Goal: Task Accomplishment & Management: Use online tool/utility

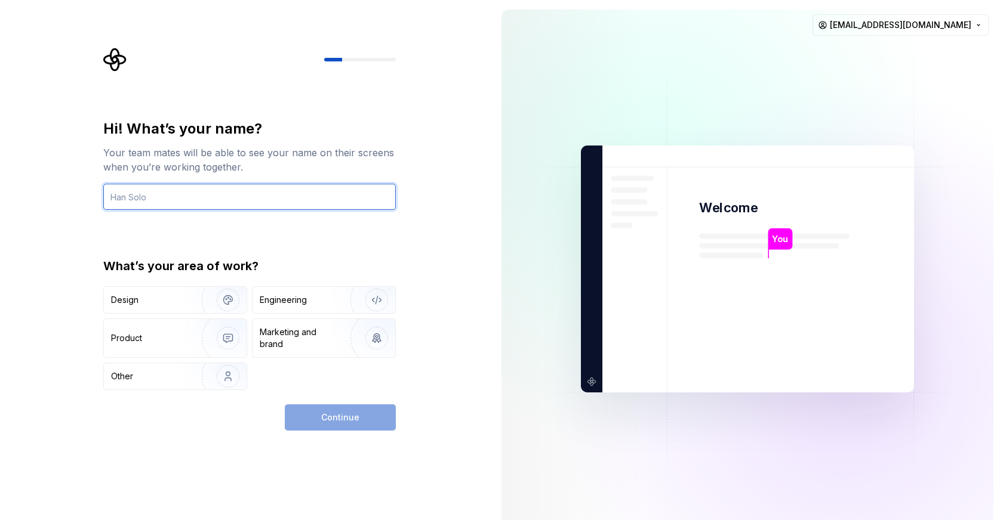
click at [209, 196] on input "text" at bounding box center [249, 197] width 292 height 26
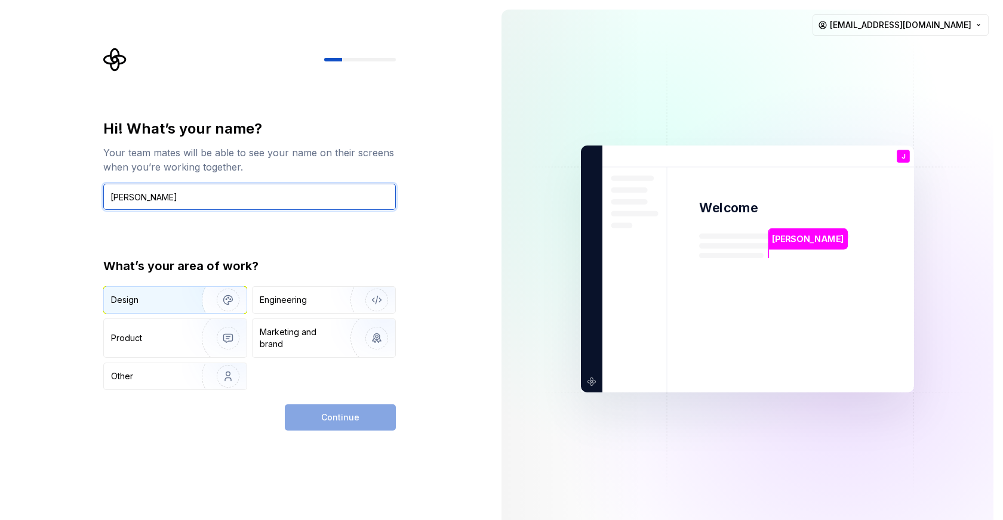
type input "Jonathan"
click at [184, 296] on img "button" at bounding box center [220, 300] width 76 height 80
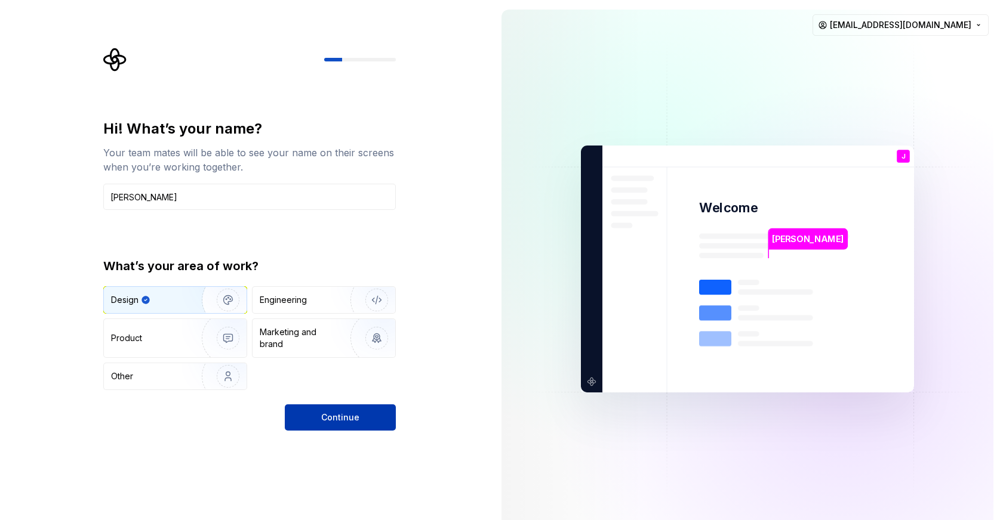
click at [356, 421] on span "Continue" at bounding box center [340, 418] width 38 height 12
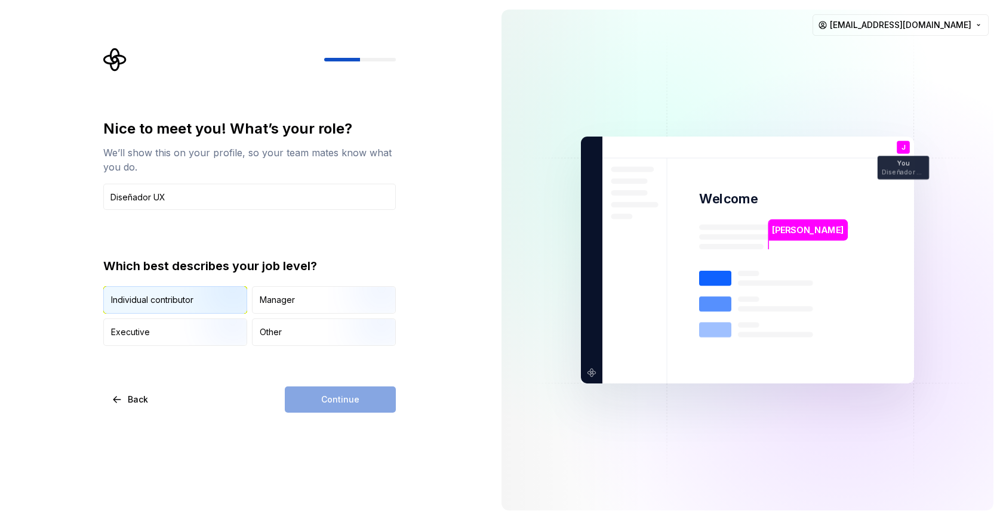
type input "Diseñador UX"
click at [193, 304] on img "button" at bounding box center [218, 315] width 76 height 80
click at [334, 397] on span "Continue" at bounding box center [340, 400] width 38 height 12
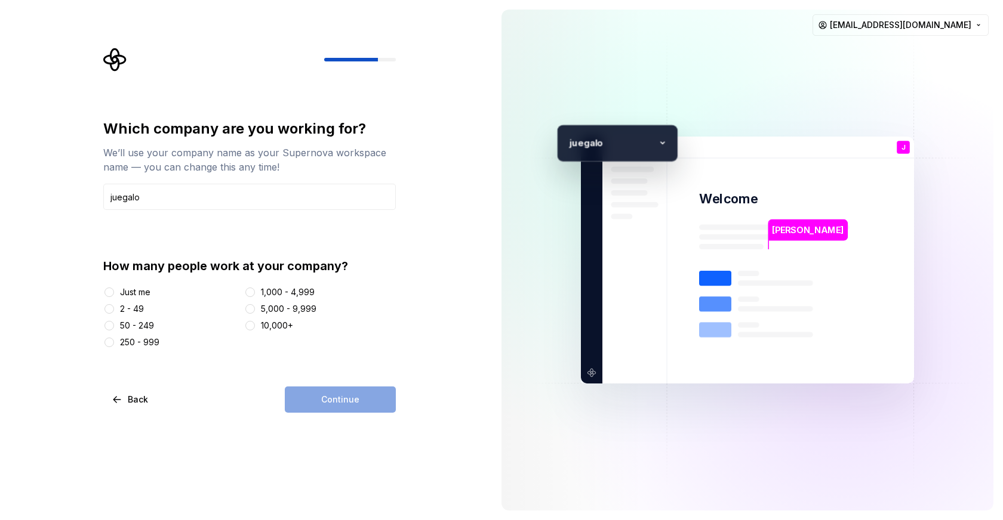
type input "juegalo"
click at [134, 305] on div "2 - 49" at bounding box center [132, 309] width 24 height 12
click at [114, 305] on button "2 - 49" at bounding box center [109, 309] width 10 height 10
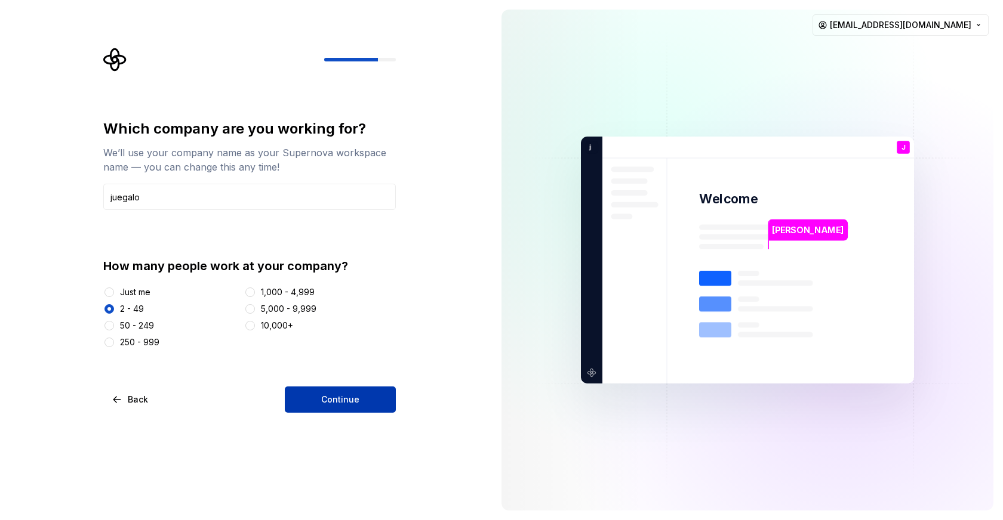
click at [320, 403] on button "Continue" at bounding box center [340, 400] width 111 height 26
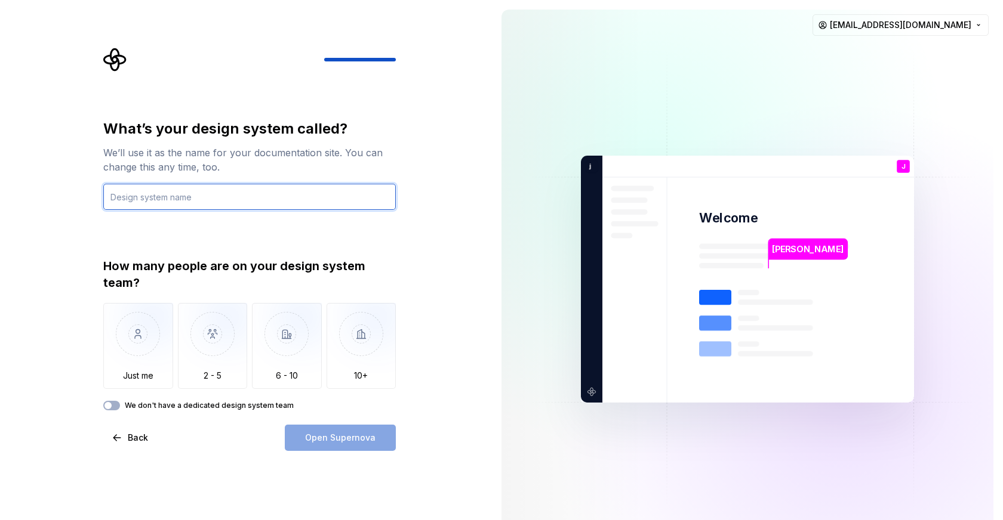
paste input "00_Design System (DS)"
drag, startPoint x: 124, startPoint y: 195, endPoint x: 100, endPoint y: 197, distance: 23.3
click at [100, 197] on div "What’s your design system called? We’ll use it as the name for your documentati…" at bounding box center [253, 249] width 314 height 403
drag, startPoint x: 205, startPoint y: 199, endPoint x: 102, endPoint y: 197, distance: 102.7
click at [102, 197] on div "What’s your design system called? We’ll use it as the name for your documentati…" at bounding box center [253, 249] width 314 height 403
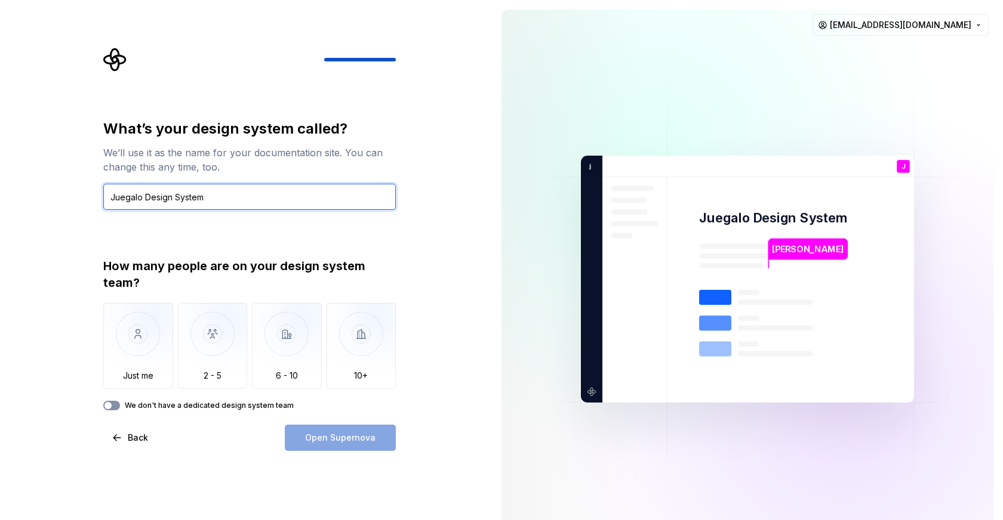
type input "Juegalo Design System"
click at [110, 406] on span "button" at bounding box center [107, 405] width 7 height 7
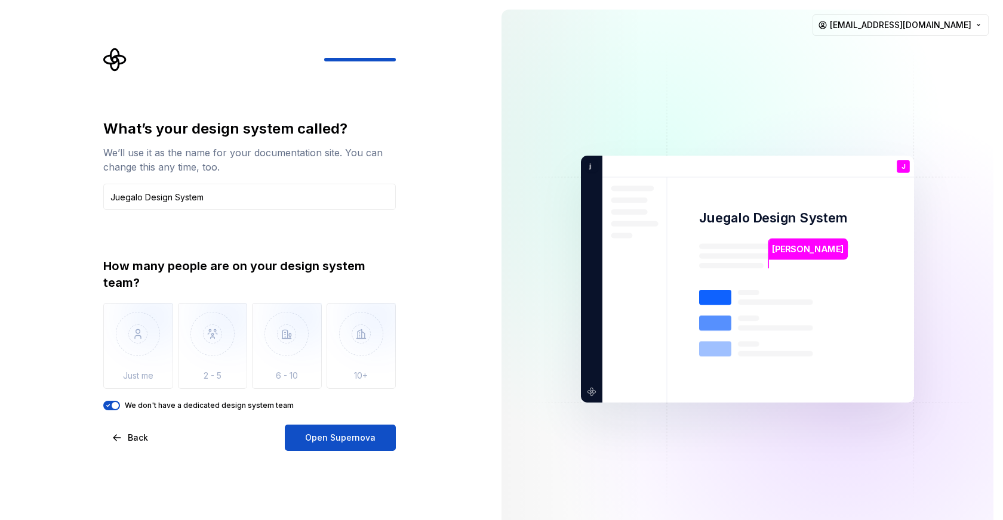
click at [110, 406] on icon "button" at bounding box center [108, 405] width 10 height 7
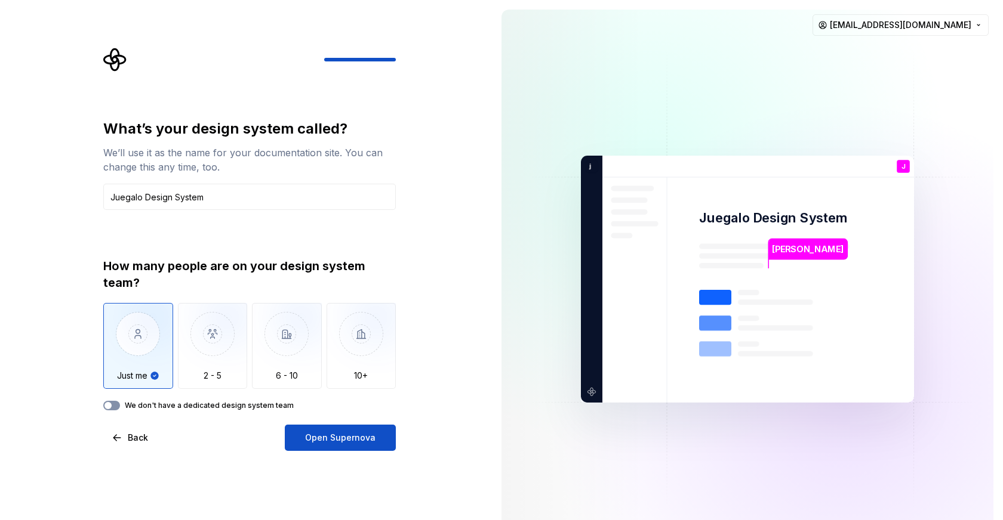
click at [110, 406] on span "button" at bounding box center [107, 405] width 7 height 7
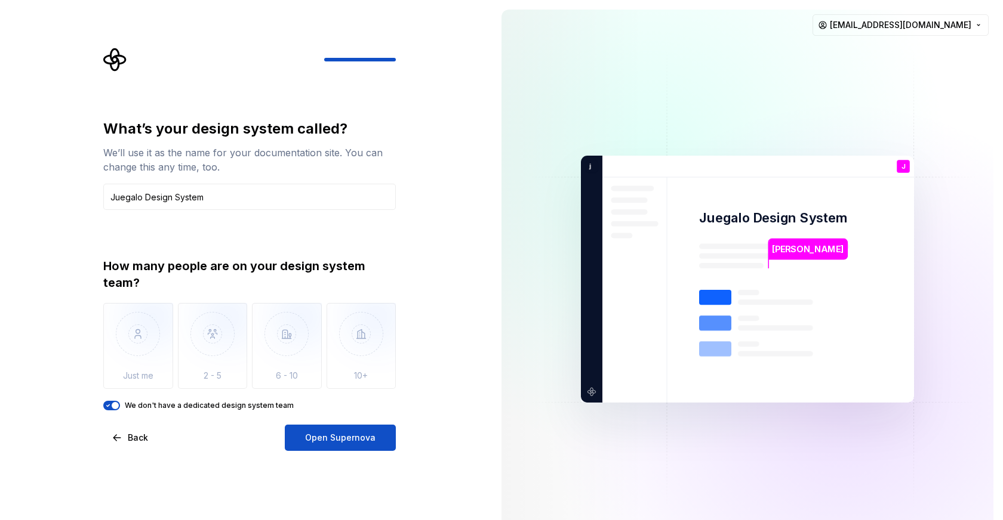
click at [110, 406] on icon "button" at bounding box center [108, 405] width 10 height 7
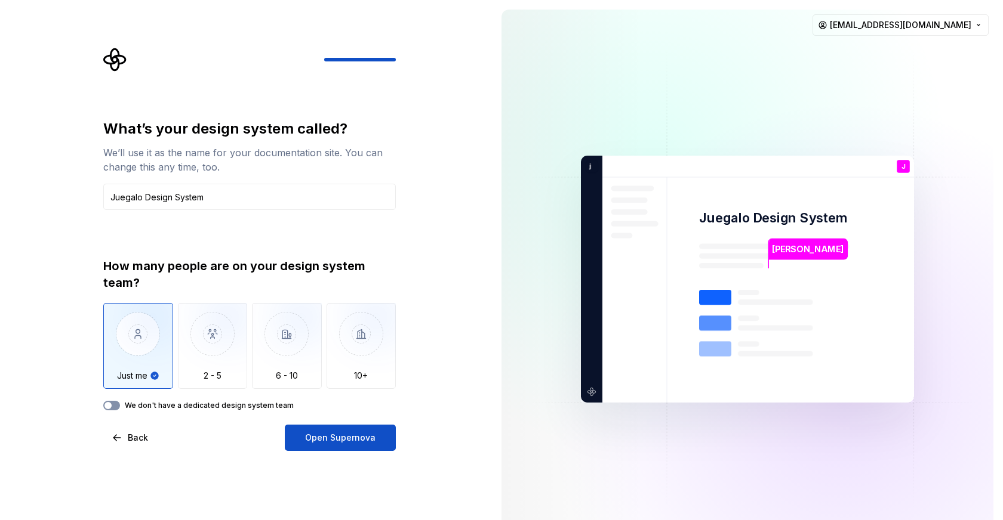
click at [110, 406] on span "button" at bounding box center [107, 405] width 7 height 7
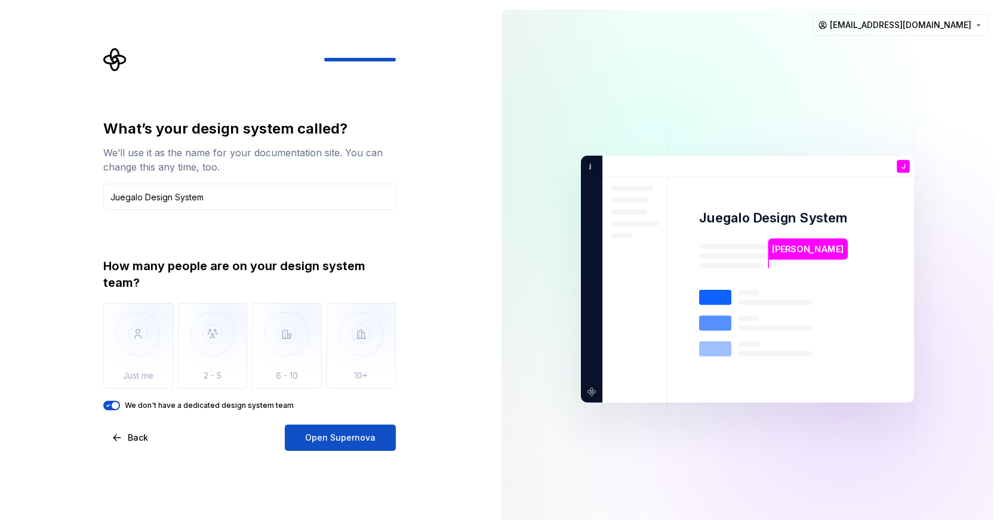
click at [113, 406] on span "button" at bounding box center [115, 405] width 7 height 7
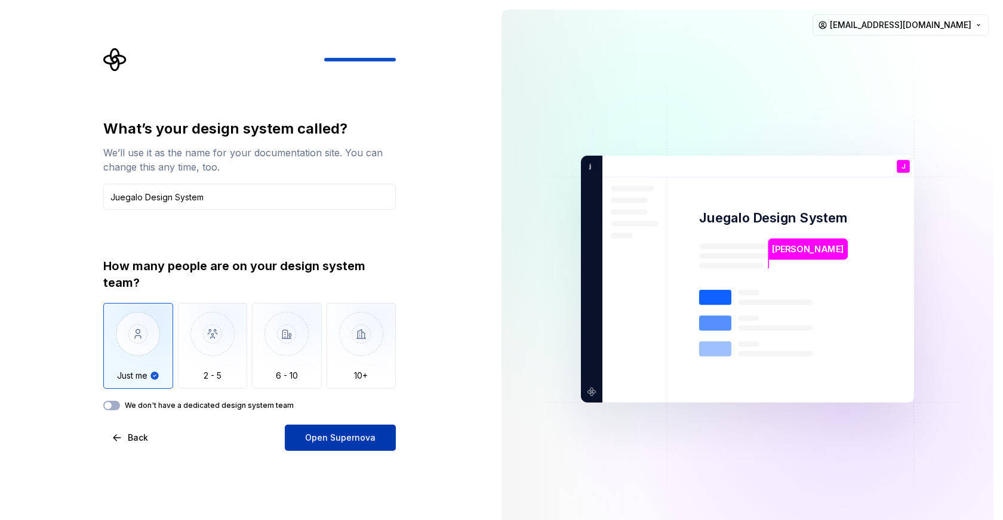
click at [349, 442] on span "Open Supernova" at bounding box center [340, 438] width 70 height 12
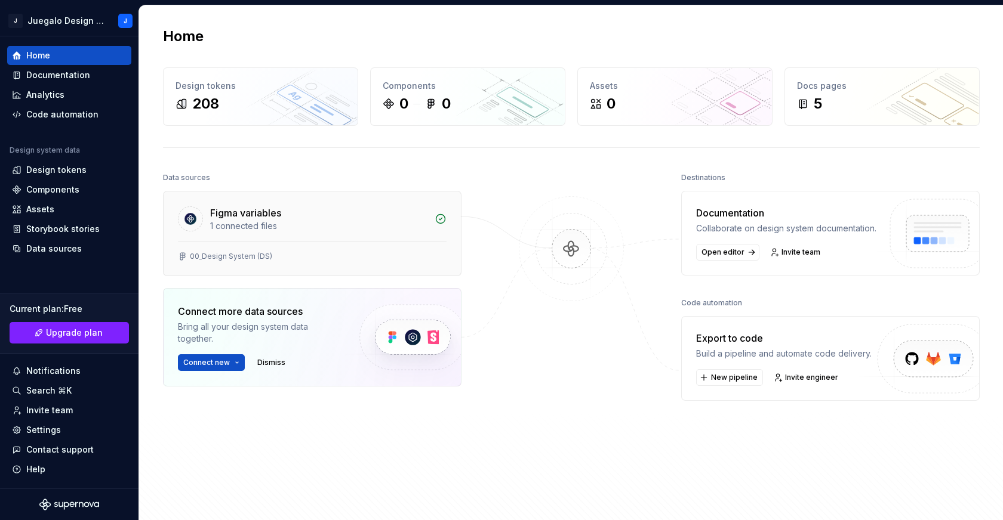
click at [324, 217] on div "Figma variables" at bounding box center [318, 213] width 217 height 14
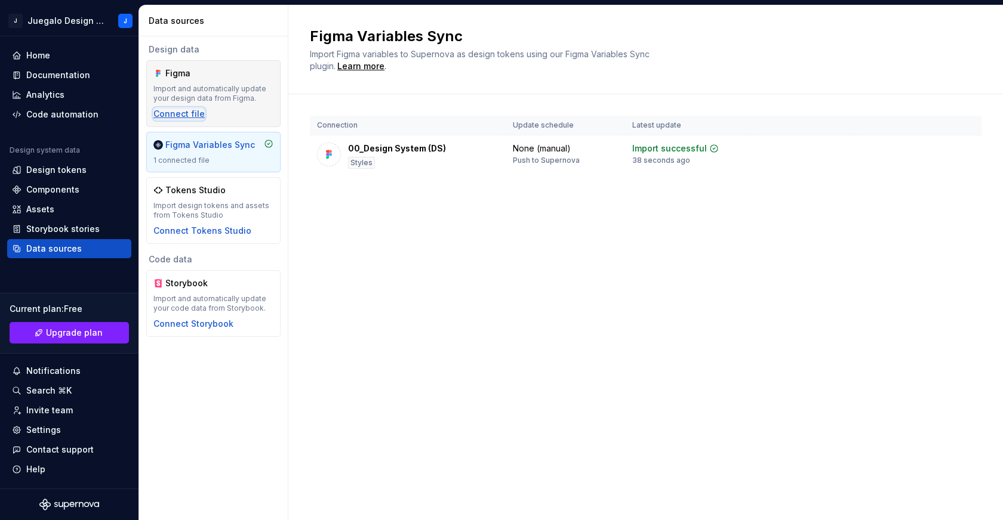
click at [177, 112] on div "Connect file" at bounding box center [178, 114] width 51 height 12
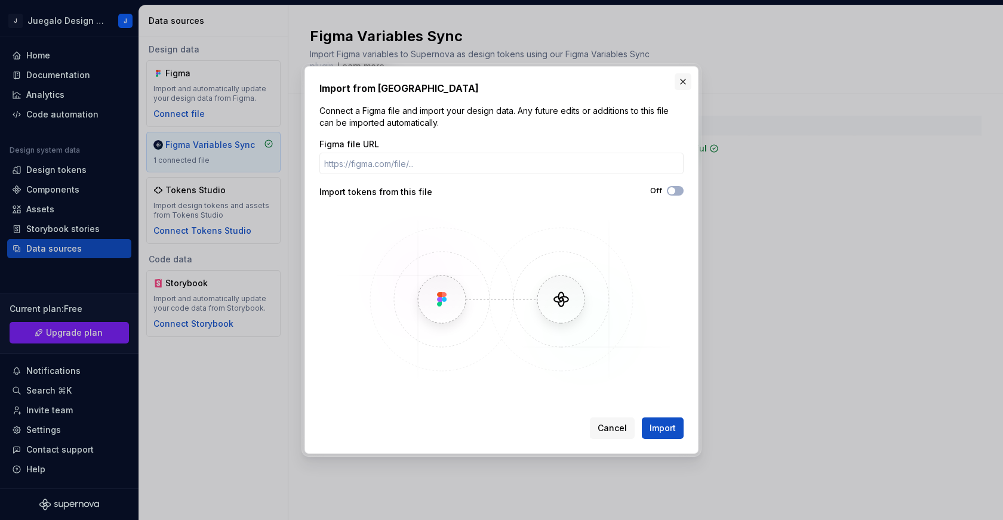
click at [686, 78] on button "button" at bounding box center [682, 81] width 17 height 17
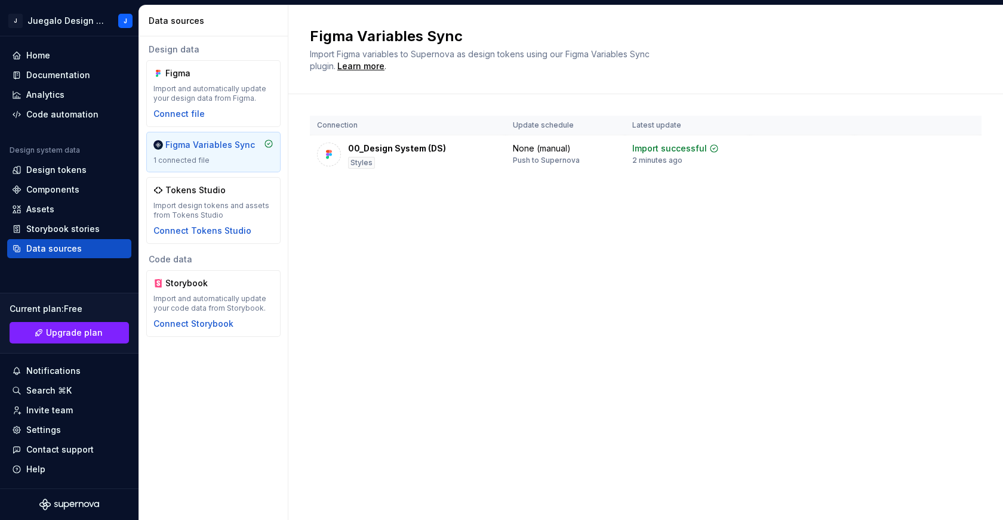
click at [413, 255] on div "Figma Variables Sync Import Figma variables to Supernova as design tokens using…" at bounding box center [645, 262] width 714 height 515
click at [199, 146] on div "Figma Variables Sync" at bounding box center [210, 145] width 90 height 12
click at [407, 150] on div "00_Design System (DS)" at bounding box center [397, 149] width 98 height 12
click at [680, 161] on div "2 minutes ago" at bounding box center [657, 161] width 50 height 10
click at [67, 167] on div "Design tokens" at bounding box center [56, 170] width 60 height 12
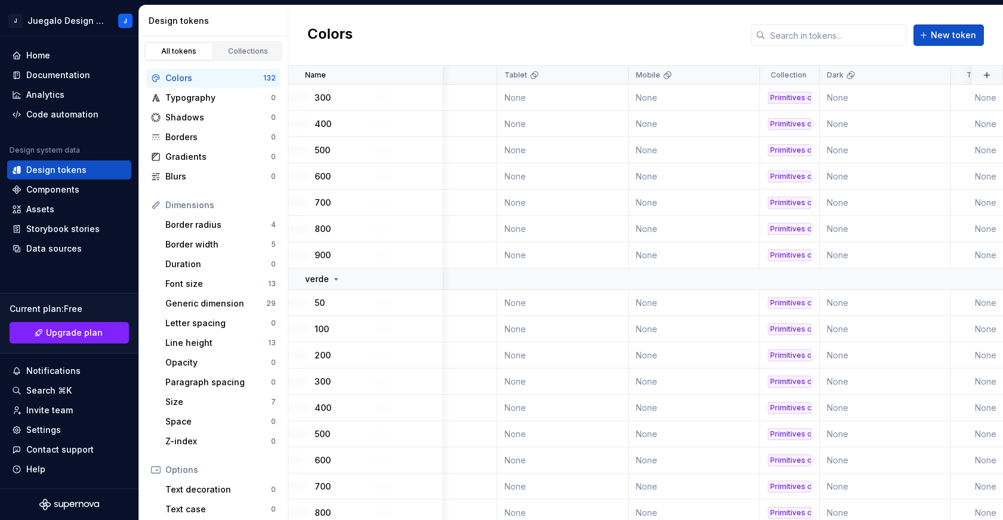
scroll to position [0, 209]
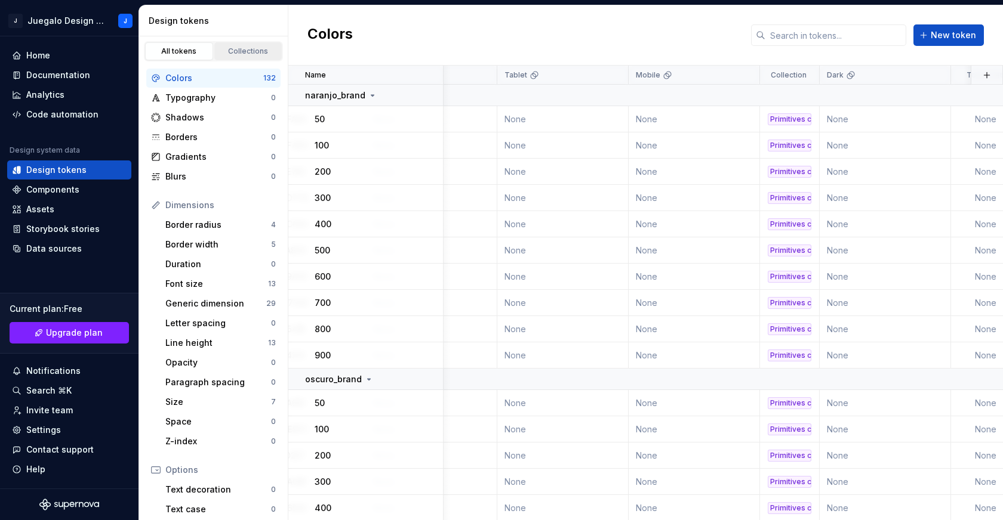
click at [249, 53] on div "Collections" at bounding box center [248, 52] width 60 height 10
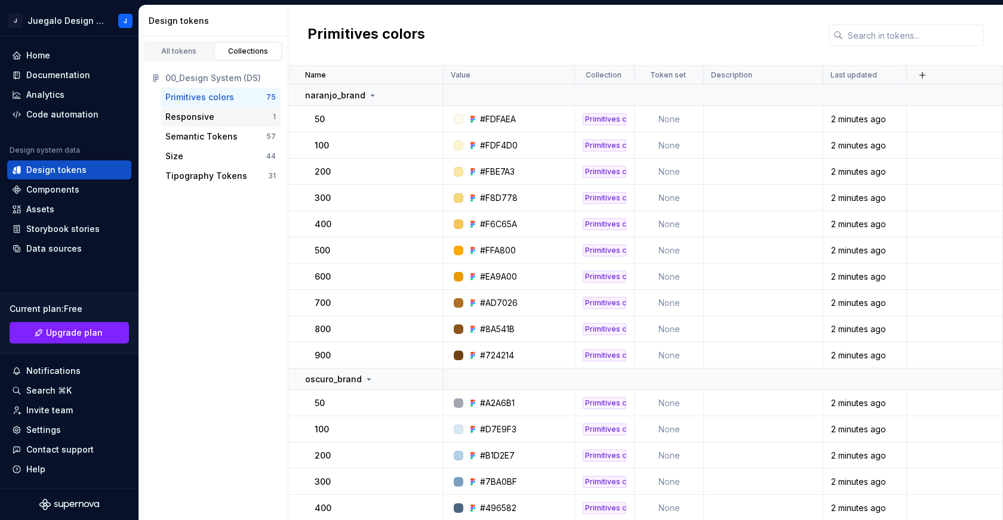
click at [199, 118] on div "Responsive" at bounding box center [189, 117] width 49 height 12
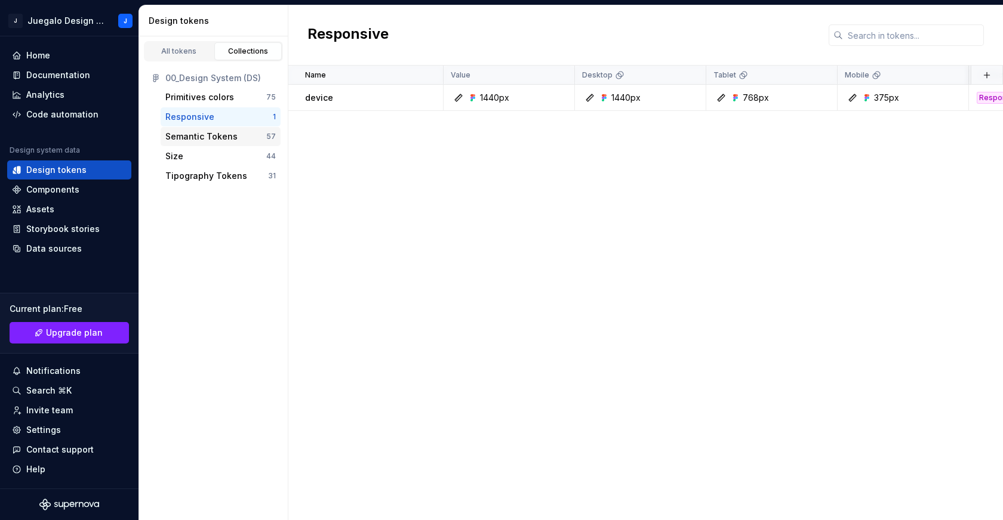
click at [217, 136] on div "Semantic Tokens" at bounding box center [201, 137] width 72 height 12
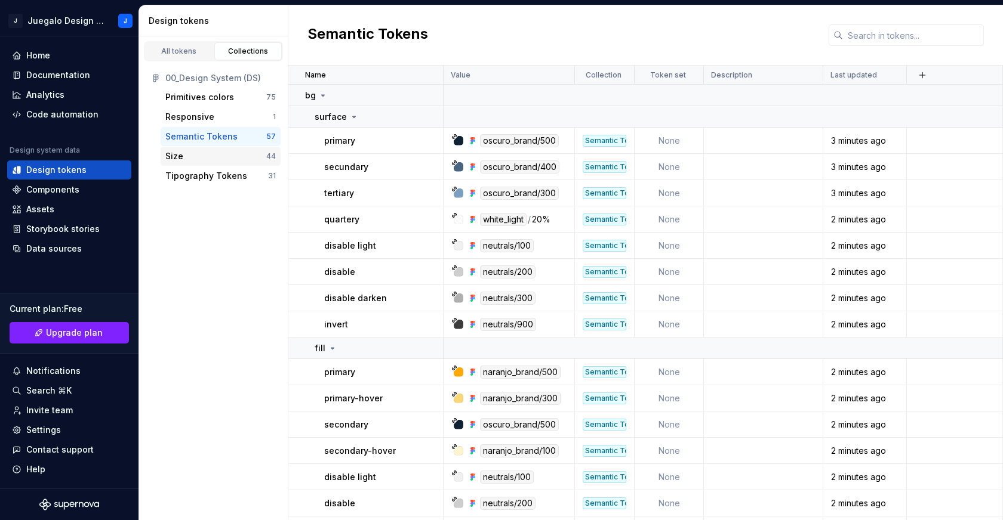
click at [176, 155] on div "Size" at bounding box center [174, 156] width 18 height 12
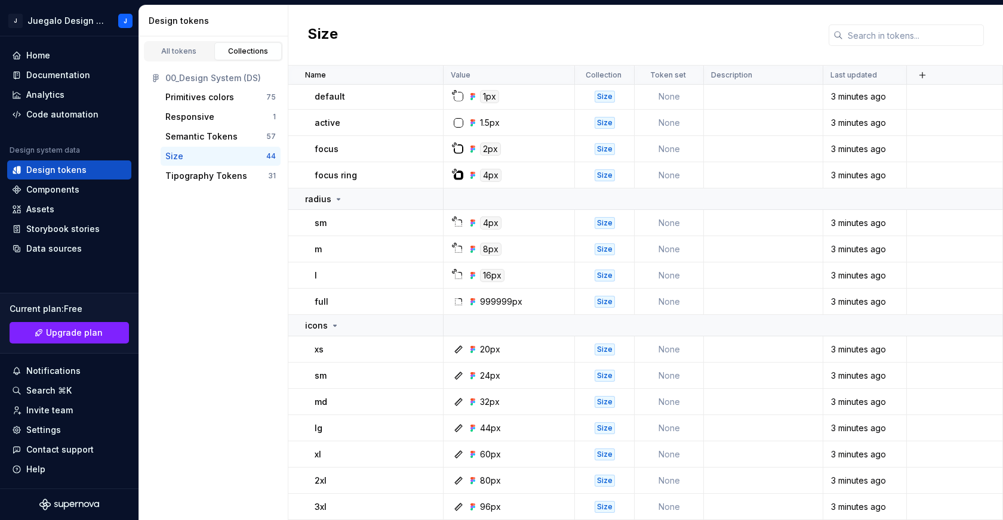
scroll to position [610, 0]
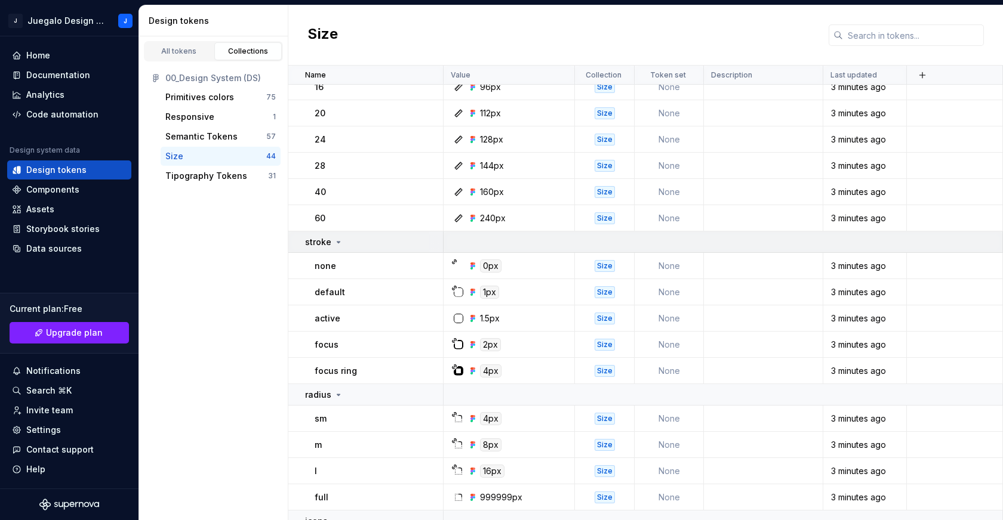
click at [335, 239] on icon at bounding box center [339, 243] width 10 height 10
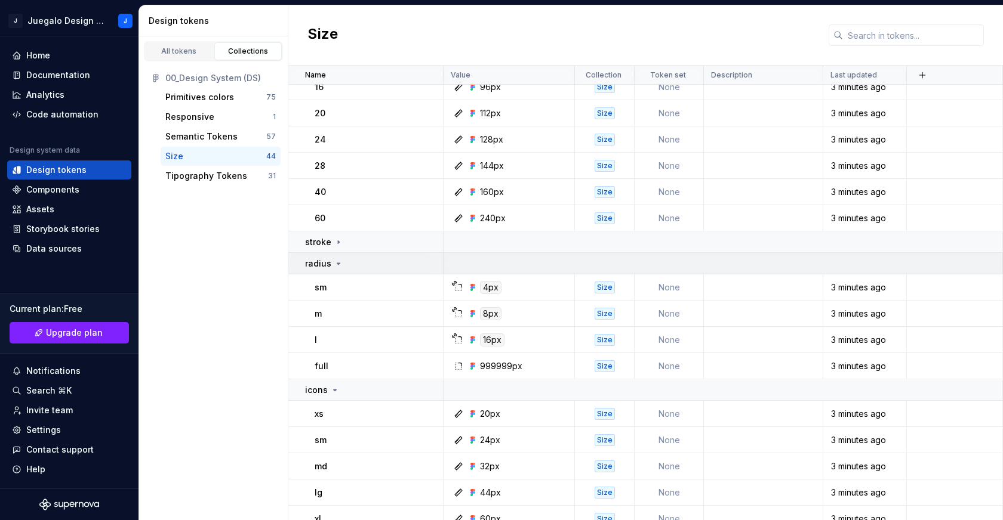
click at [339, 262] on td "radius" at bounding box center [365, 263] width 155 height 21
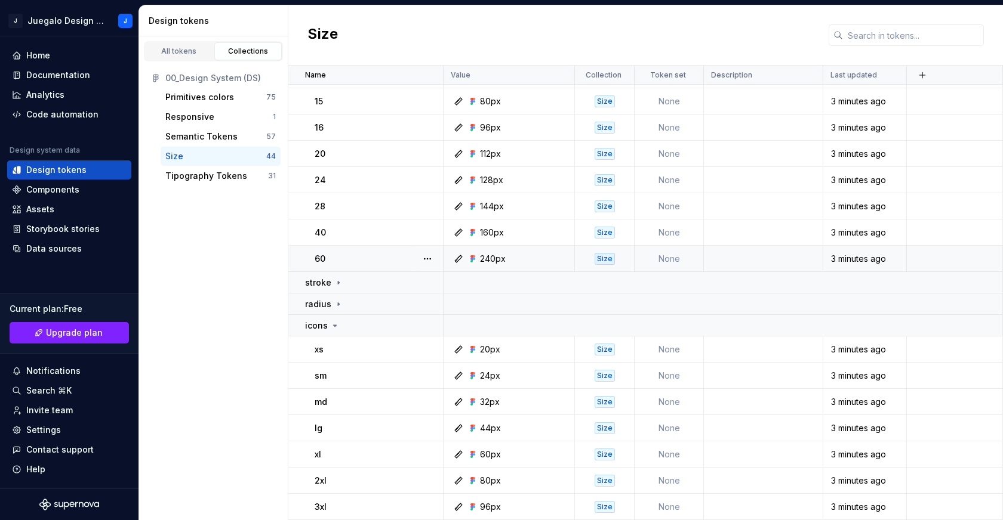
scroll to position [569, 0]
click at [335, 323] on td "icons" at bounding box center [365, 325] width 155 height 21
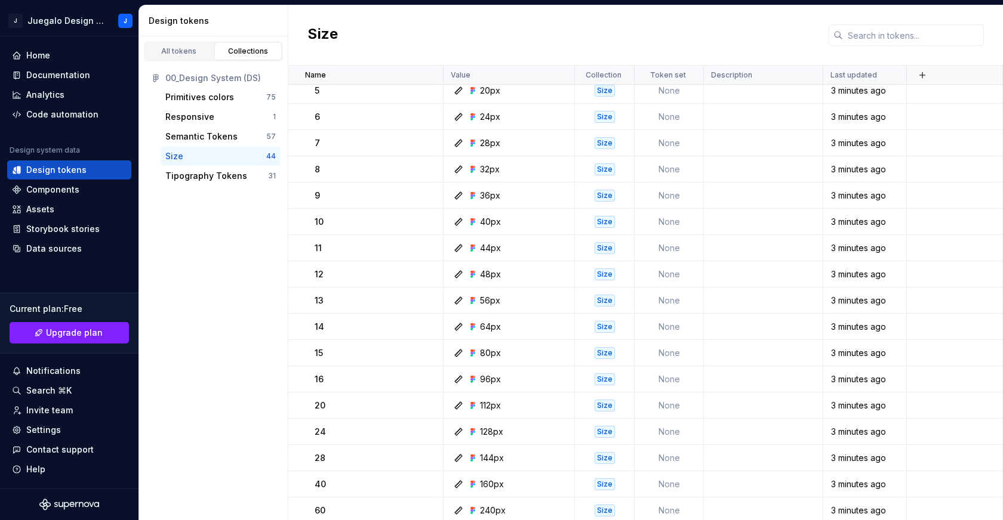
scroll to position [0, 0]
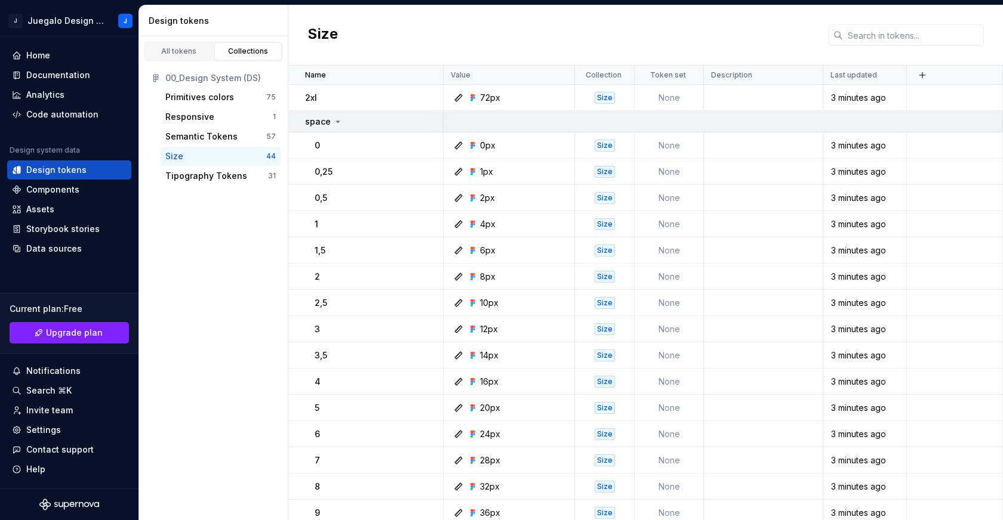
click at [337, 122] on icon at bounding box center [338, 121] width 3 height 1
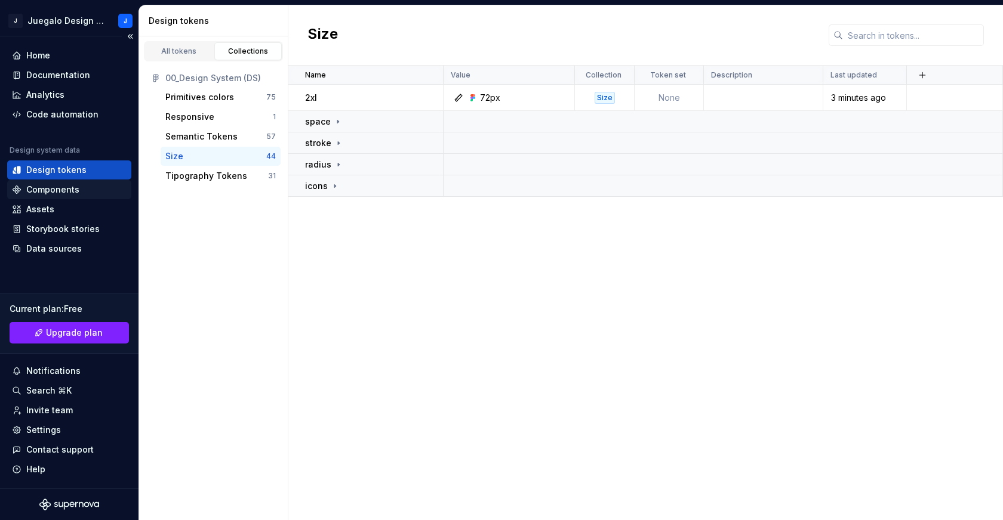
click at [63, 193] on div "Components" at bounding box center [52, 190] width 53 height 12
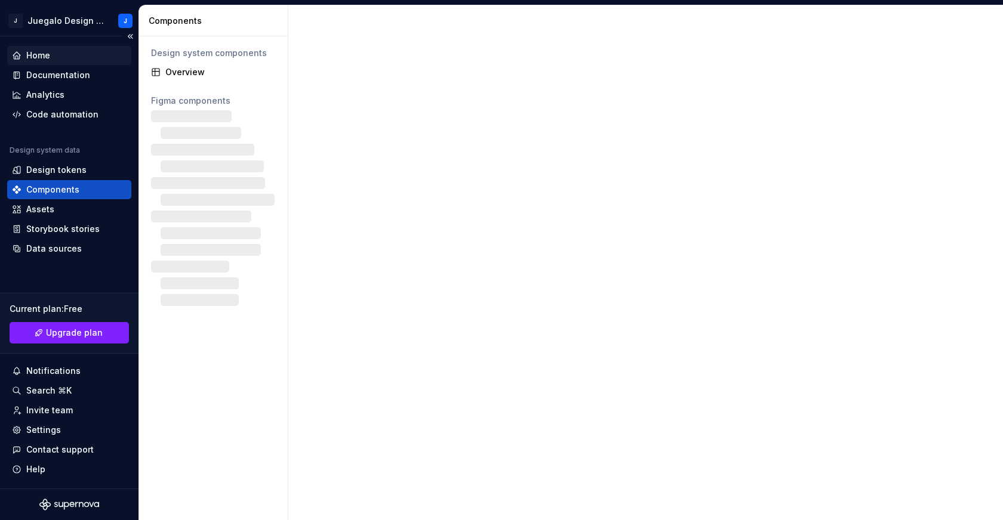
click at [44, 52] on div "Home" at bounding box center [38, 56] width 24 height 12
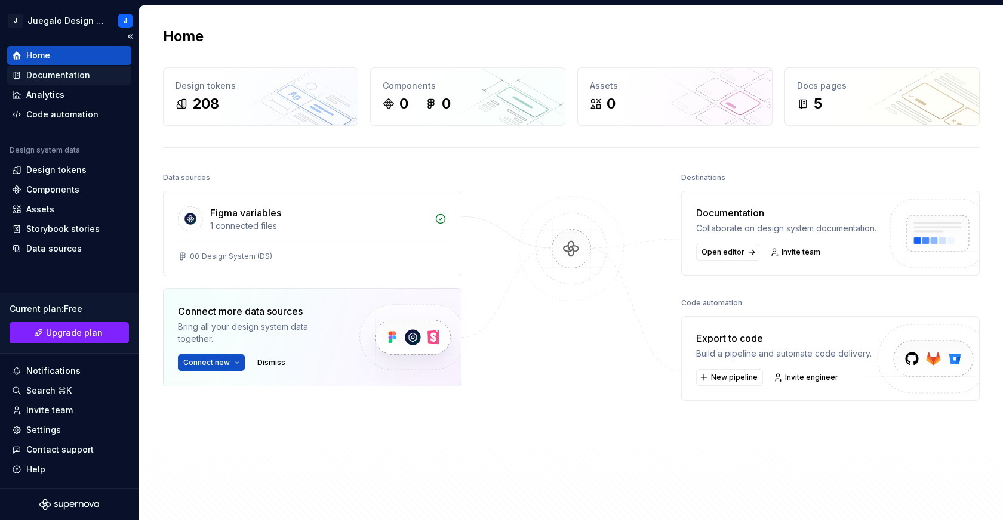
click at [60, 73] on div "Documentation" at bounding box center [58, 75] width 64 height 12
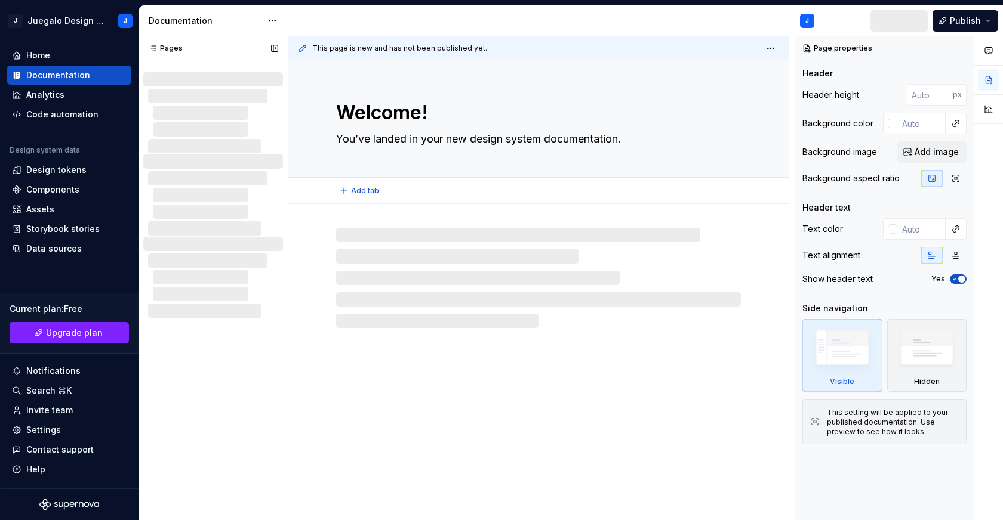
type textarea "*"
click at [48, 91] on div "Analytics" at bounding box center [45, 95] width 38 height 12
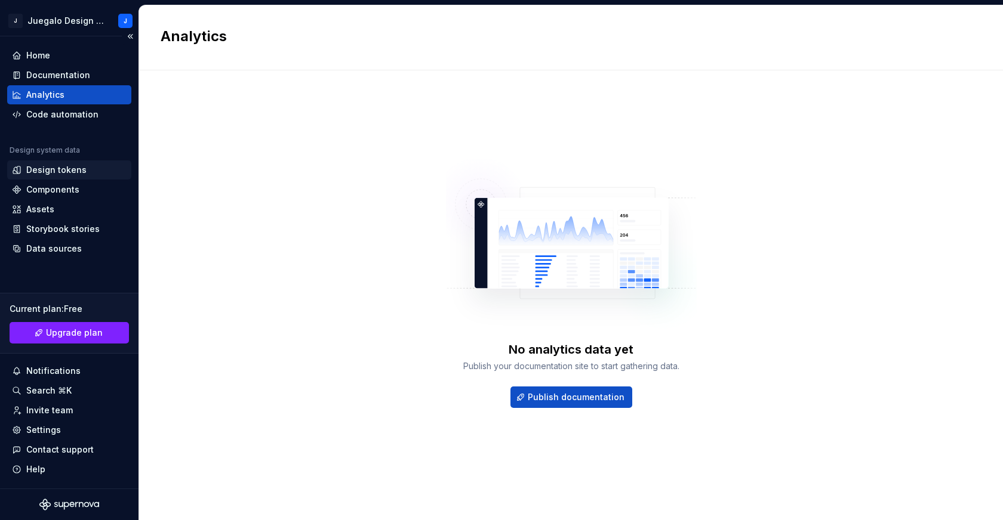
click at [61, 178] on div "Design tokens" at bounding box center [69, 170] width 124 height 19
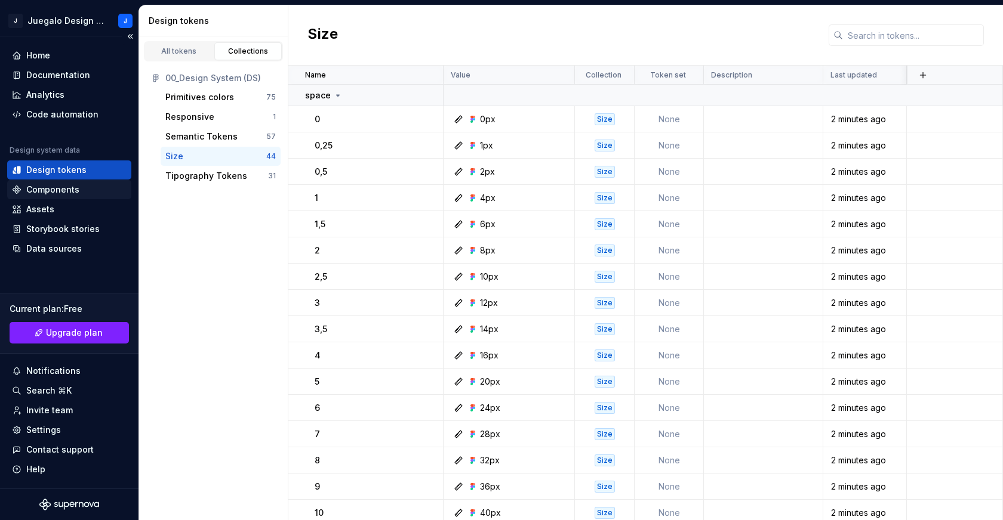
click at [59, 187] on div "Components" at bounding box center [52, 190] width 53 height 12
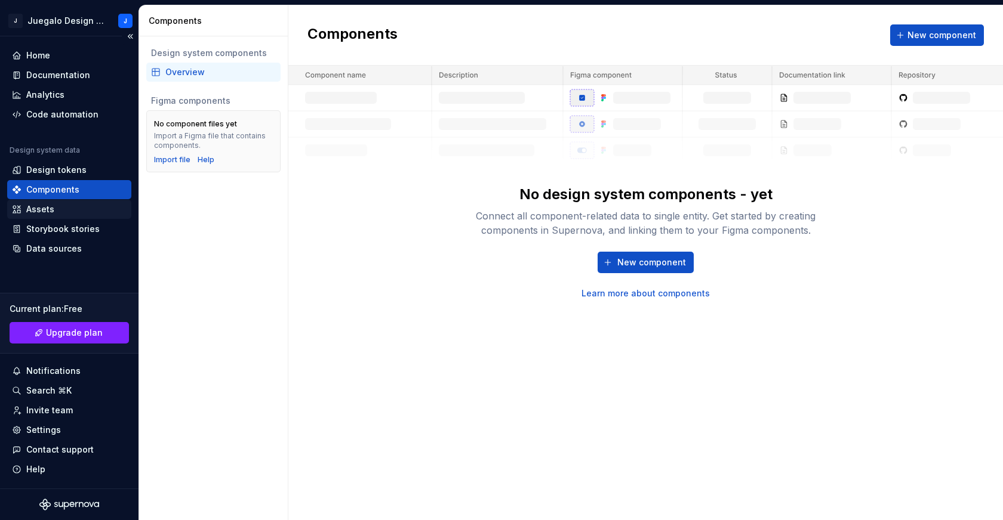
click at [40, 209] on div "Assets" at bounding box center [40, 210] width 28 height 12
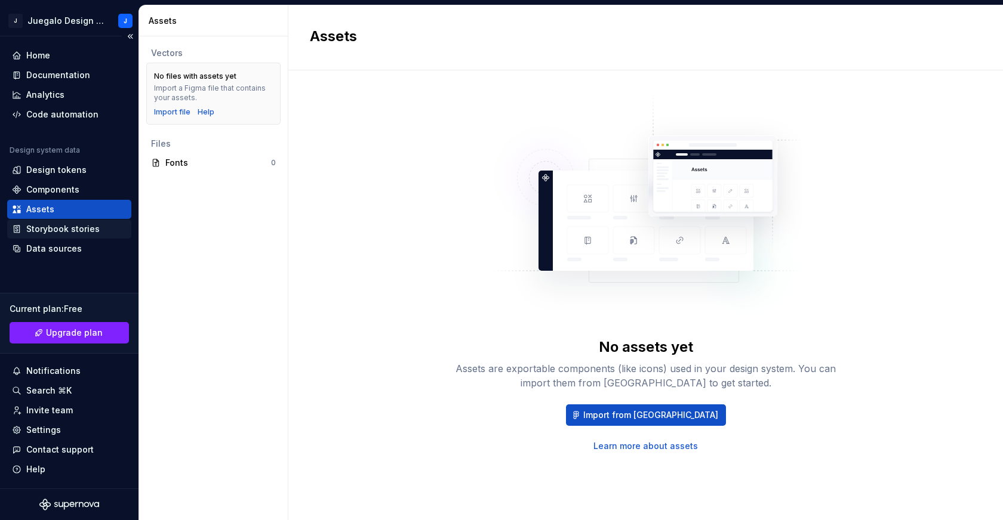
click at [41, 231] on div "Storybook stories" at bounding box center [62, 229] width 73 height 12
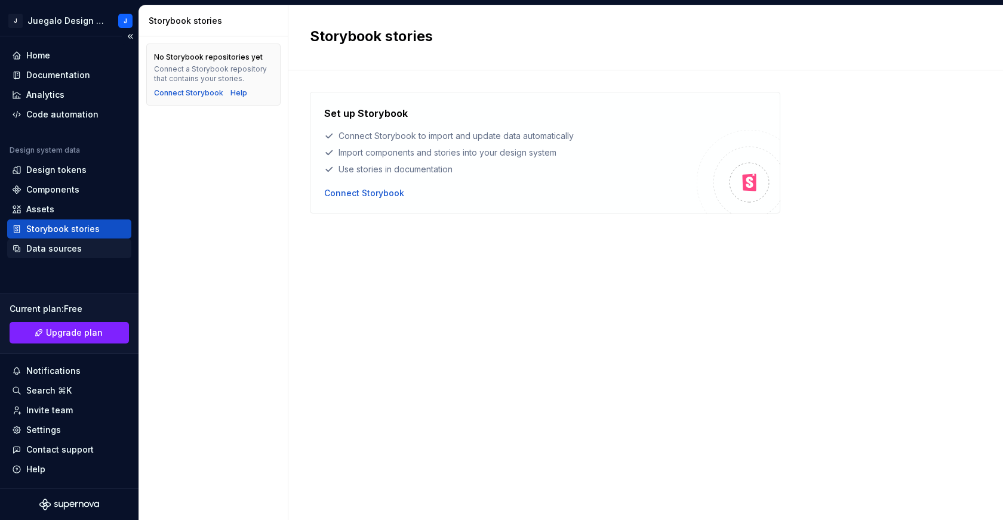
click at [50, 255] on div "Data sources" at bounding box center [69, 248] width 124 height 19
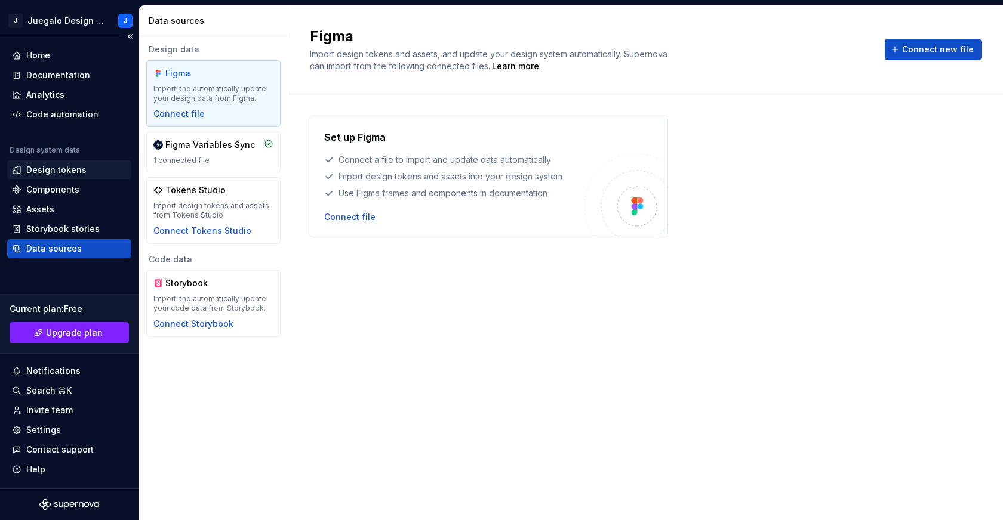
click at [63, 172] on div "Design tokens" at bounding box center [56, 170] width 60 height 12
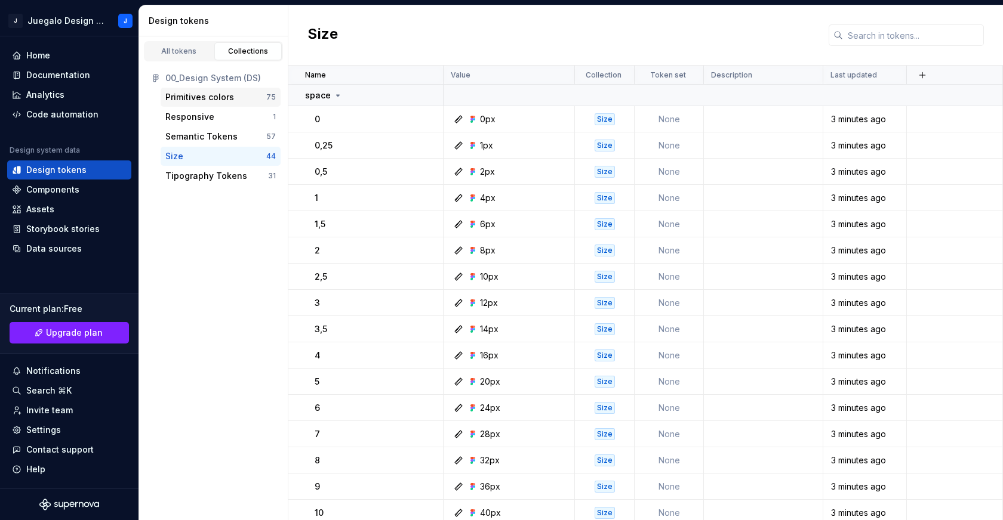
click at [189, 103] on div "Primitives colors" at bounding box center [199, 97] width 69 height 12
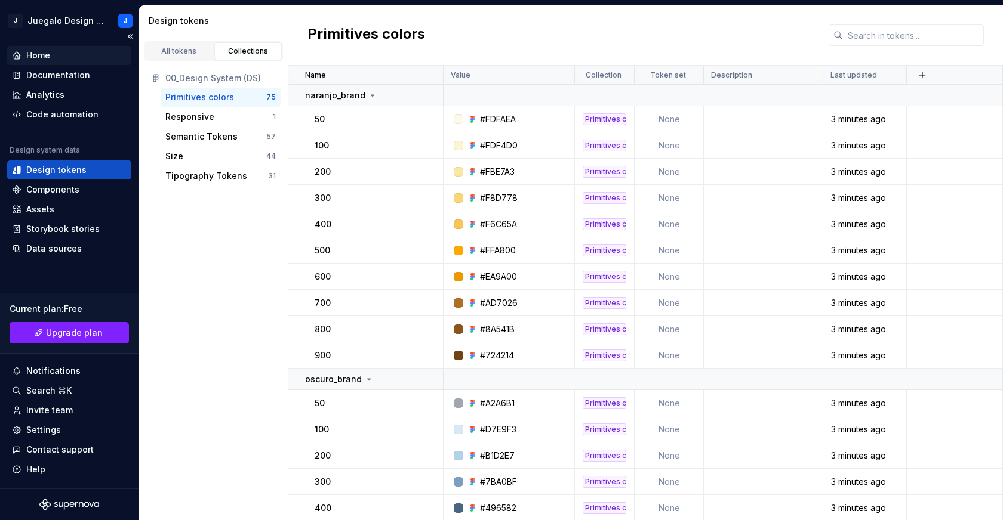
click at [44, 61] on div "Home" at bounding box center [69, 55] width 124 height 19
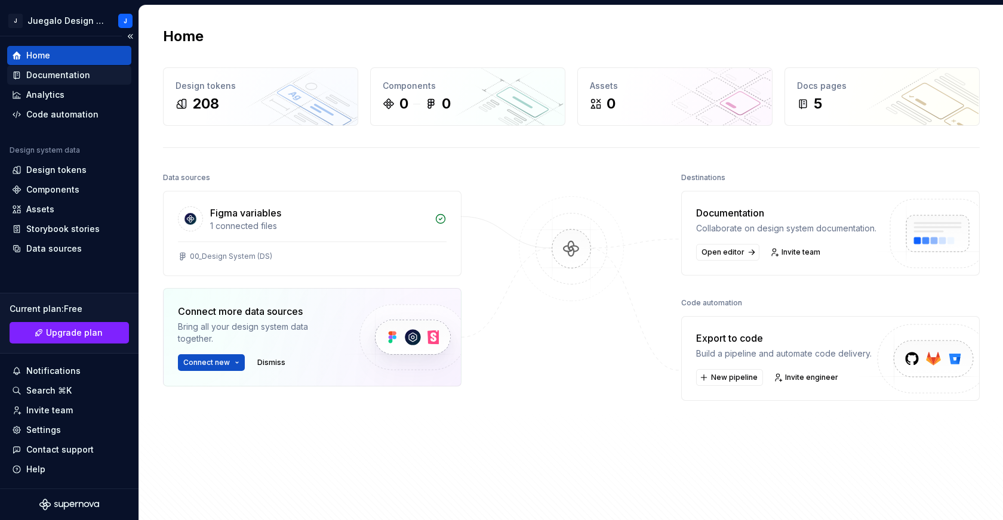
click at [67, 80] on div "Documentation" at bounding box center [58, 75] width 64 height 12
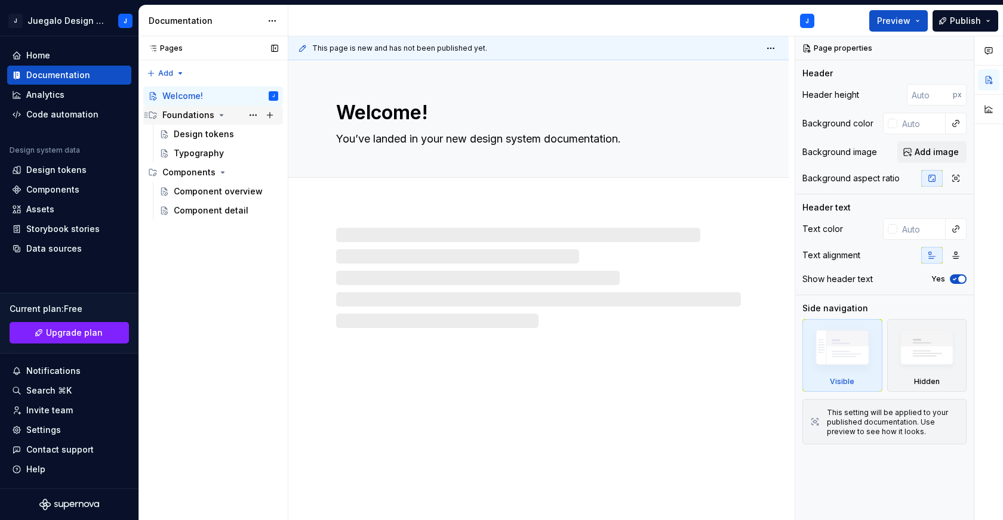
click at [181, 116] on div "Foundations" at bounding box center [188, 115] width 52 height 12
click at [195, 138] on div "Design tokens" at bounding box center [204, 134] width 60 height 12
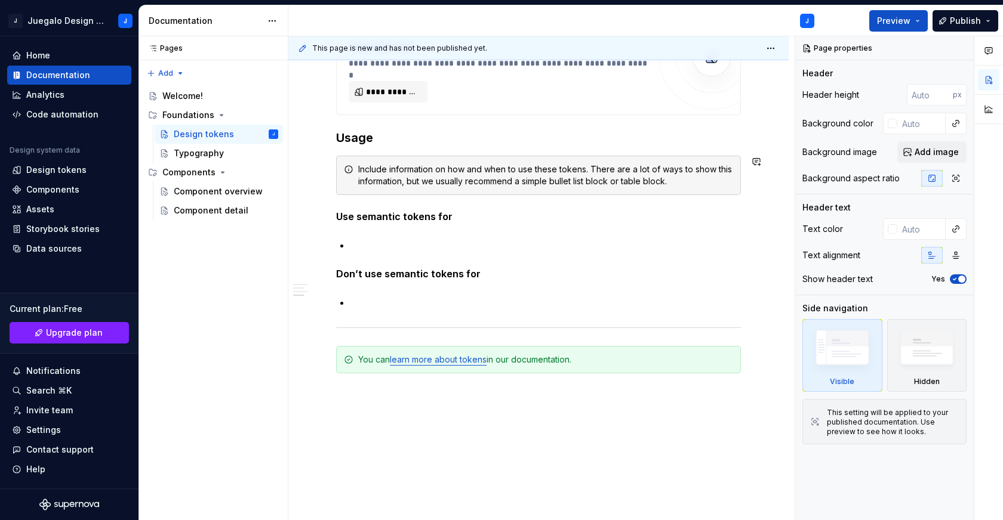
scroll to position [967, 0]
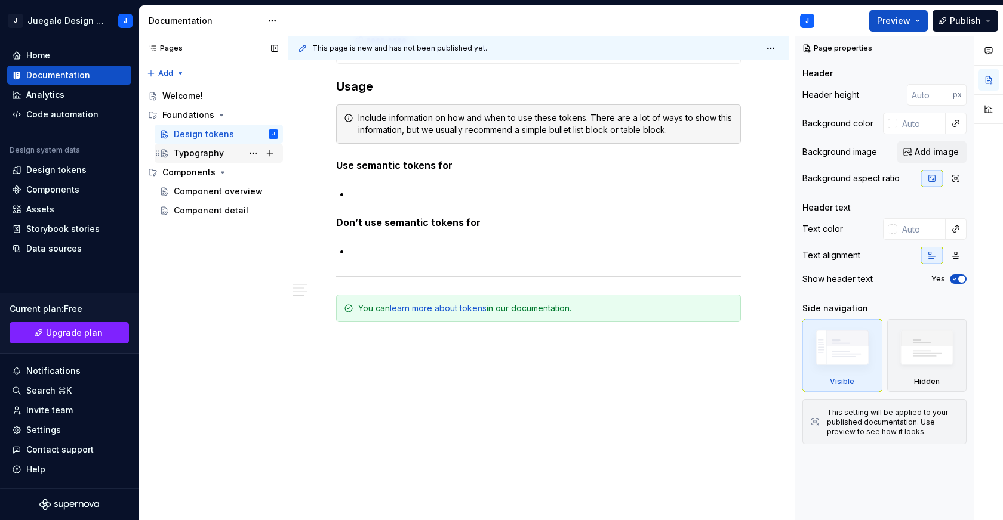
click at [204, 153] on div "Typography" at bounding box center [199, 153] width 50 height 12
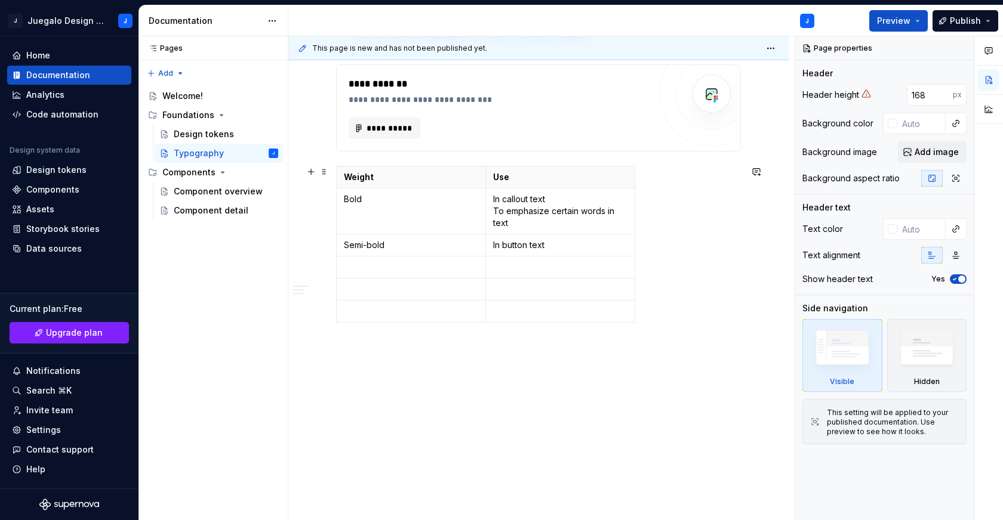
scroll to position [829, 0]
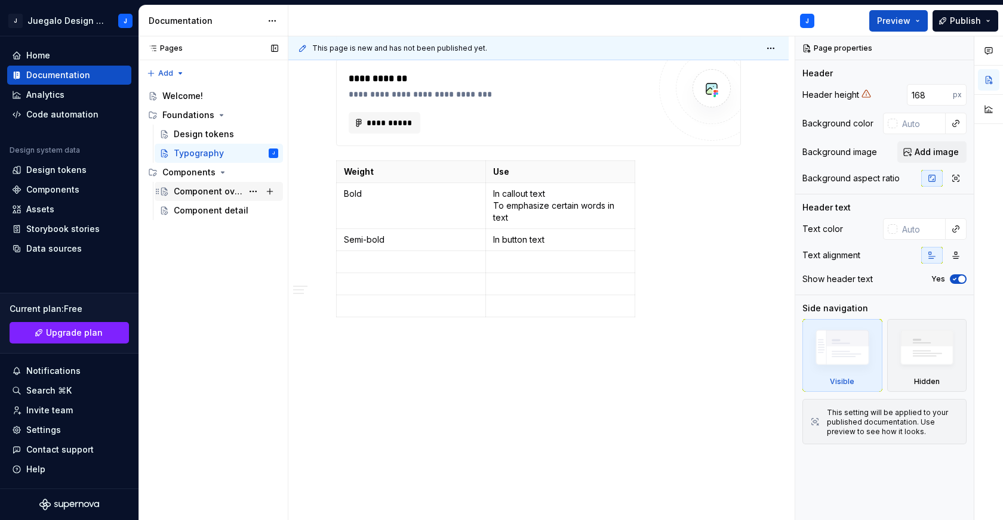
click at [207, 186] on div "Component overview" at bounding box center [208, 192] width 69 height 12
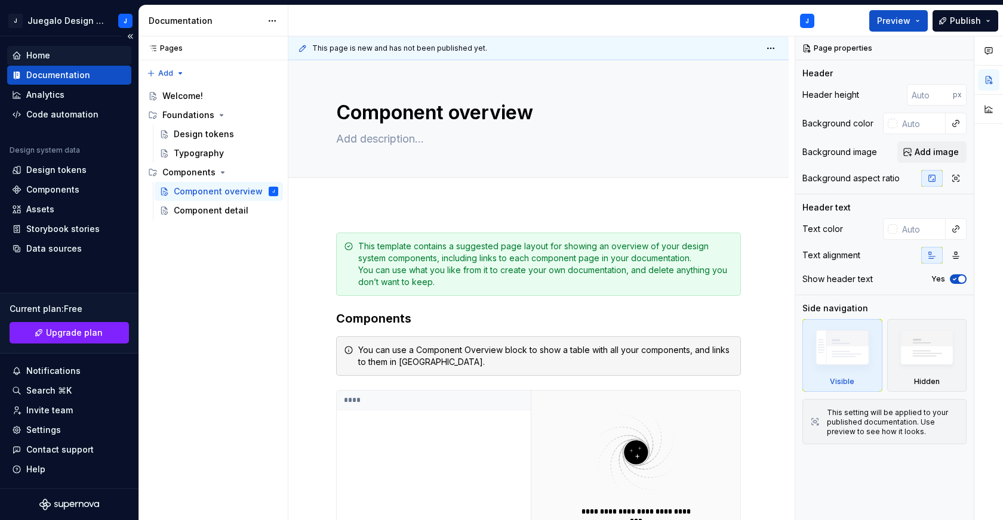
type textarea "*"
click at [50, 54] on div "Home" at bounding box center [69, 56] width 115 height 12
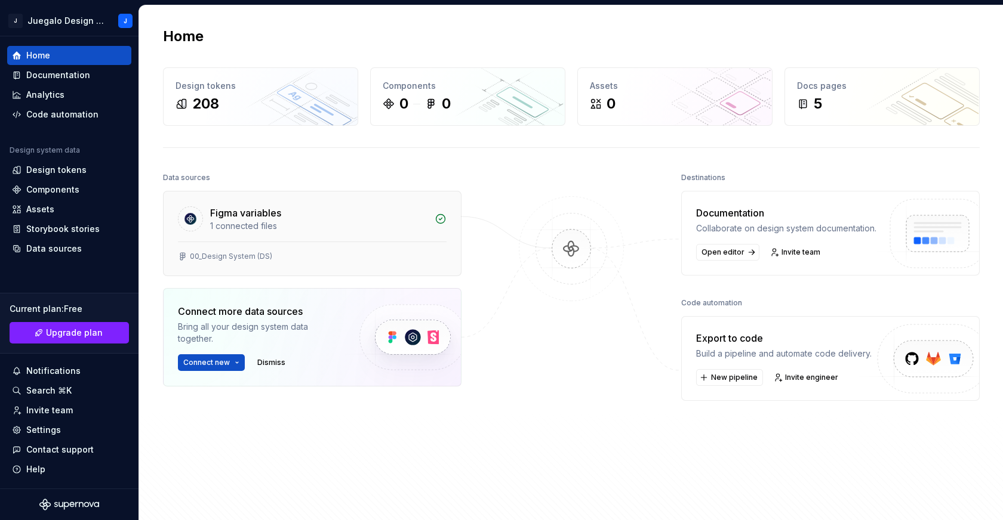
click at [338, 224] on div "1 connected files" at bounding box center [318, 226] width 217 height 12
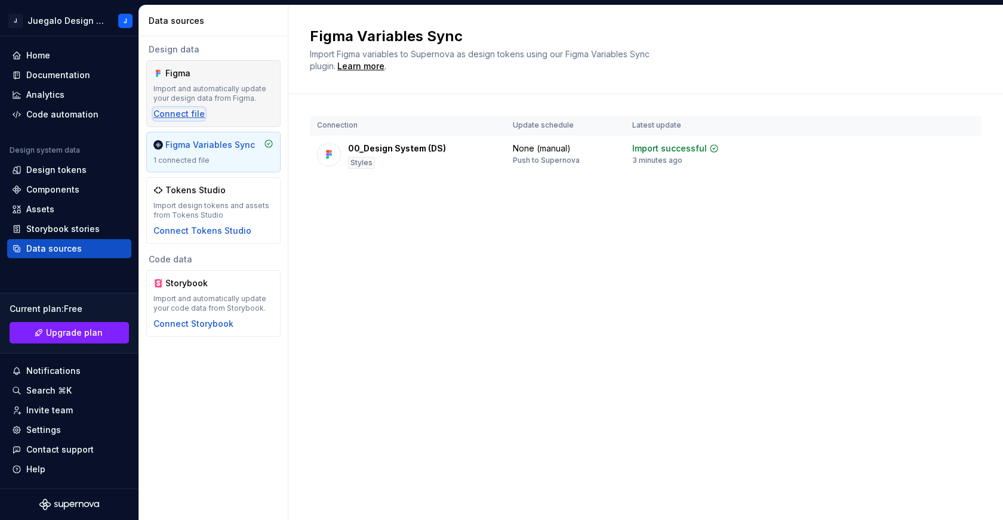
click at [178, 112] on div "Connect file" at bounding box center [178, 114] width 51 height 12
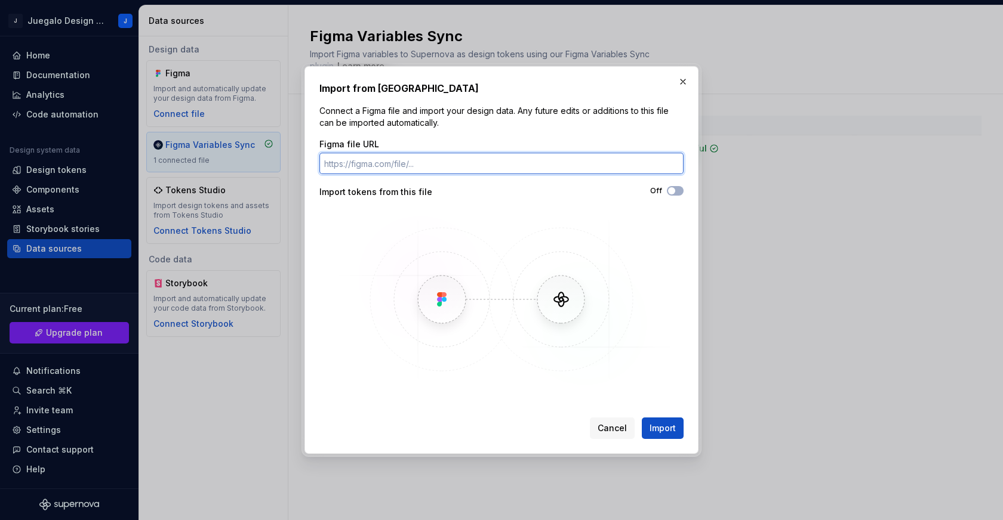
click at [365, 165] on input "Figma file URL" at bounding box center [501, 163] width 364 height 21
paste input "[URL][DOMAIN_NAME]"
type input "[URL][DOMAIN_NAME]"
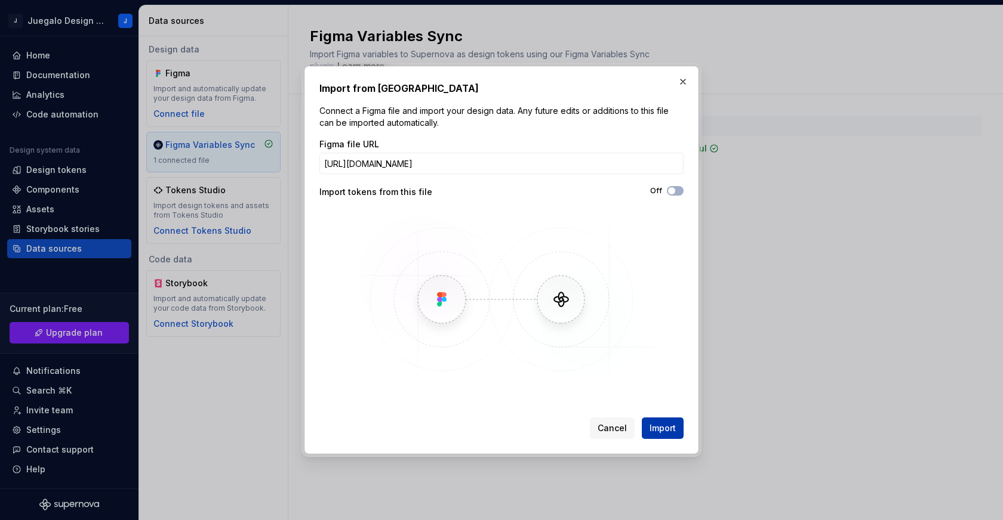
click at [658, 427] on span "Import" at bounding box center [662, 429] width 26 height 12
click at [664, 427] on span "Import" at bounding box center [662, 429] width 26 height 12
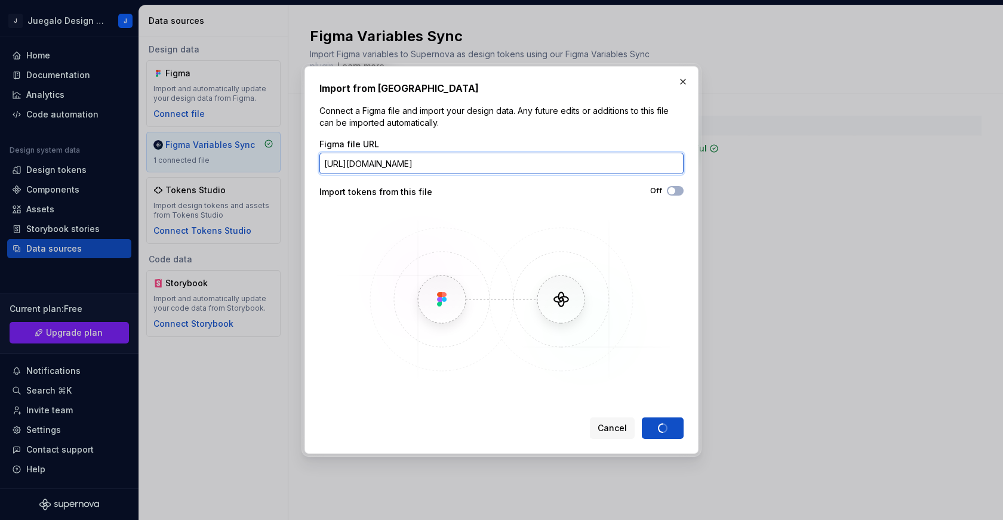
click at [547, 166] on input "[URL][DOMAIN_NAME]" at bounding box center [501, 163] width 364 height 21
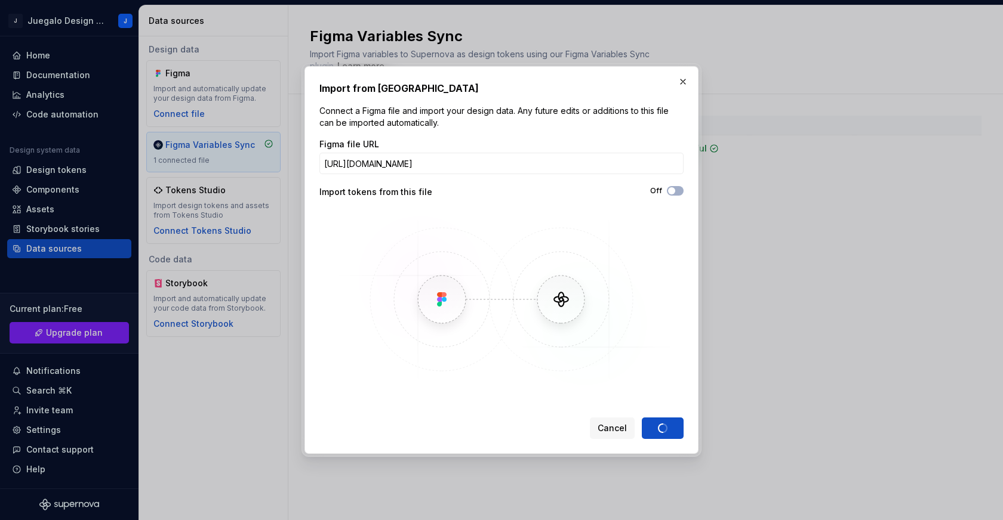
drag, startPoint x: 505, startPoint y: 74, endPoint x: 569, endPoint y: 78, distance: 64.0
click at [569, 78] on div "Import from Figma Connect a Figma file and import your design data. Any future …" at bounding box center [501, 260] width 394 height 388
